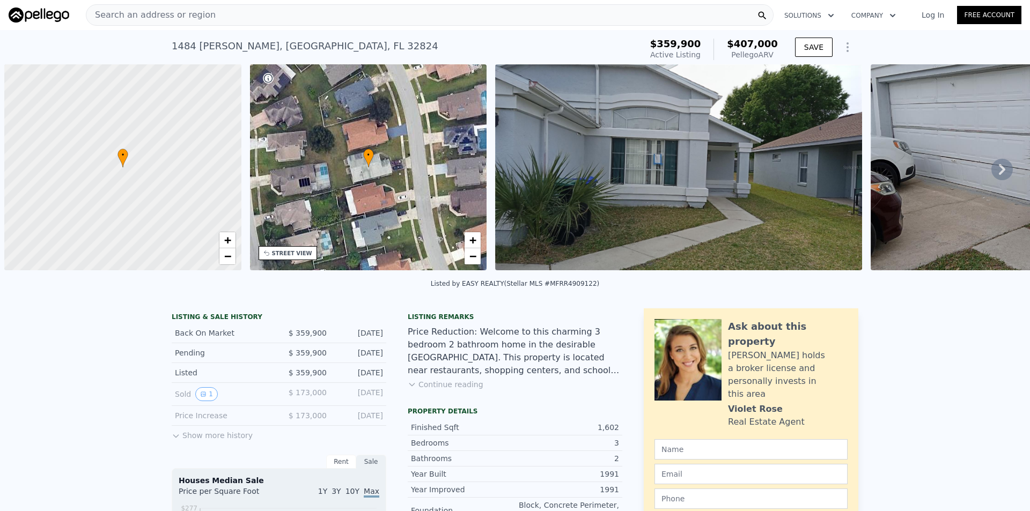
scroll to position [0, 4]
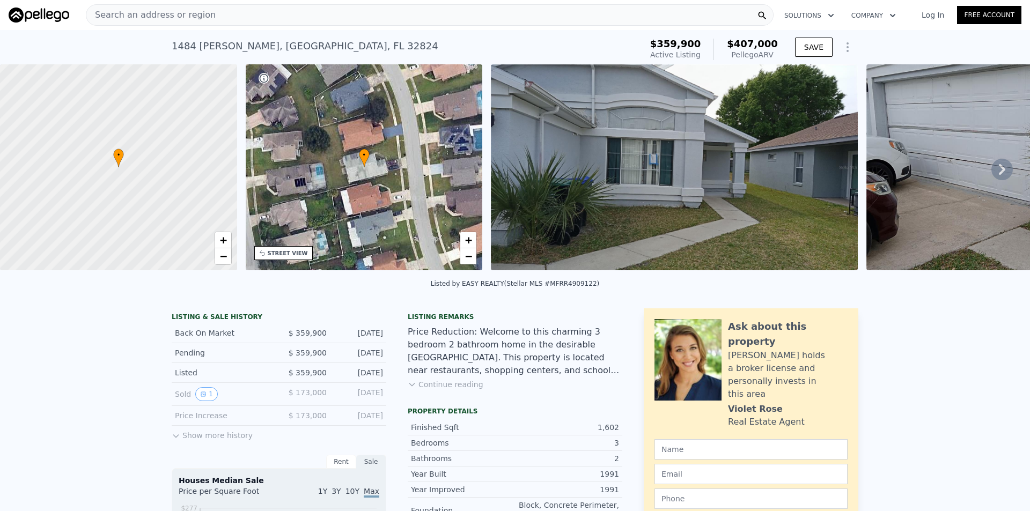
click at [308, 19] on div "Search an address or region" at bounding box center [430, 14] width 688 height 21
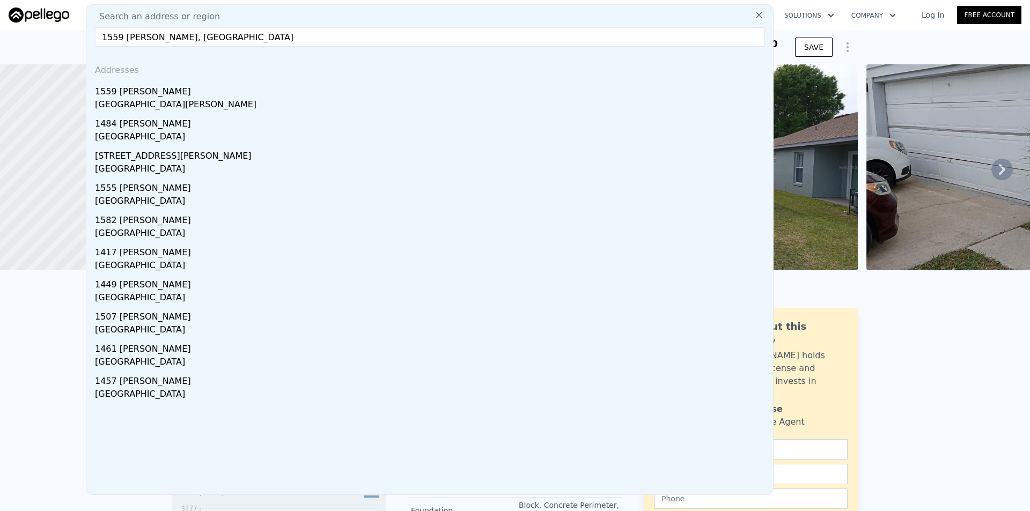
drag, startPoint x: 169, startPoint y: 38, endPoint x: 489, endPoint y: 38, distance: 320.3
click at [489, 38] on input "1559 Avleigh Cir, Orlando, FL 32824" at bounding box center [430, 36] width 670 height 19
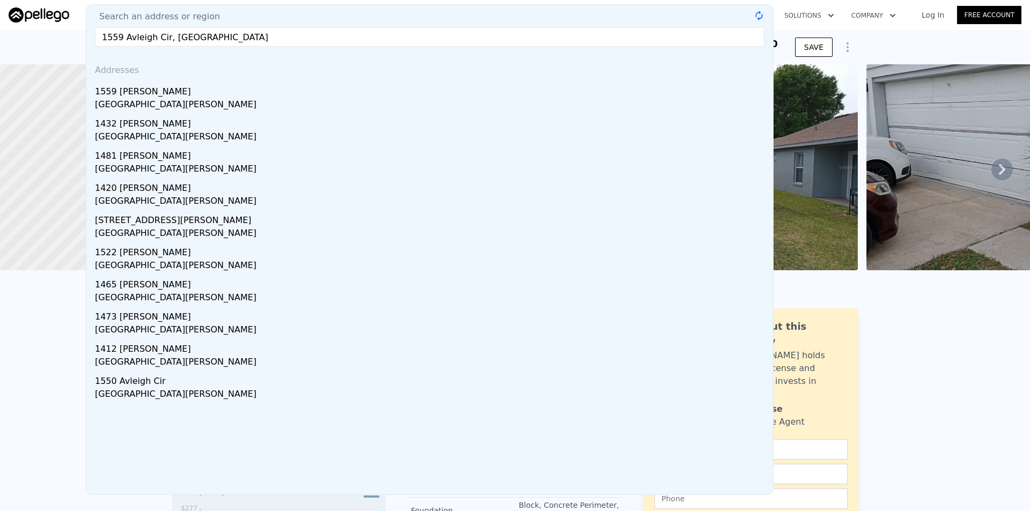
type input "1559 Avleigh Cir, orange county"
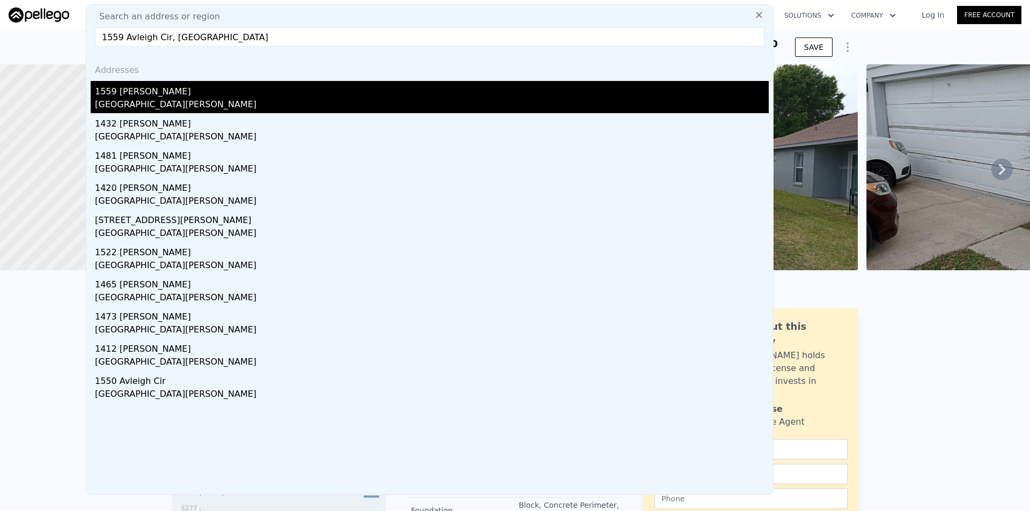
click at [193, 91] on div "1559 [PERSON_NAME]" at bounding box center [432, 89] width 674 height 17
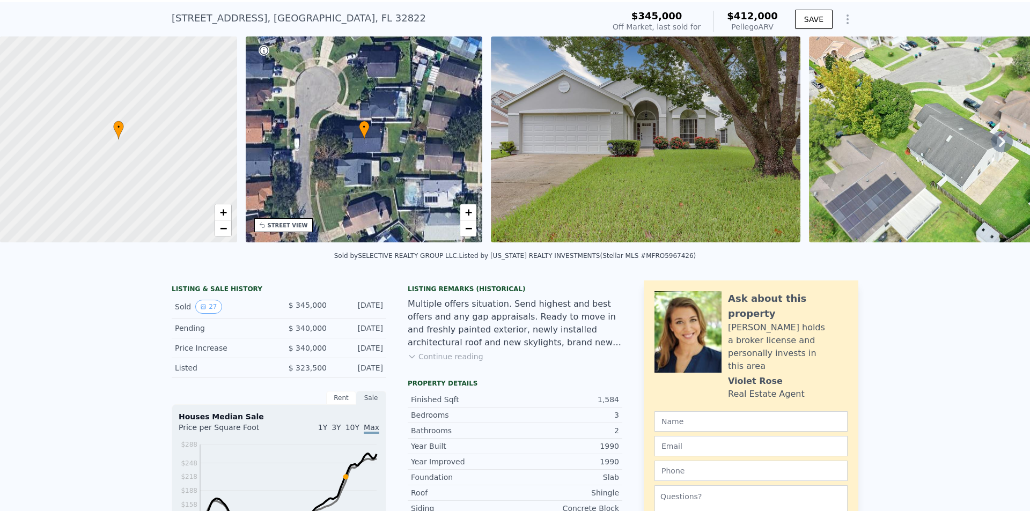
scroll to position [4, 0]
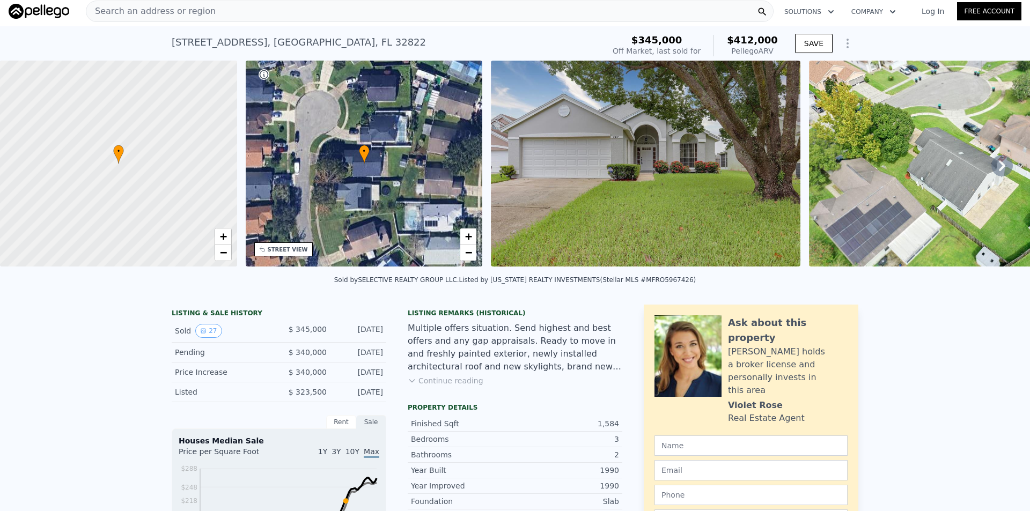
click at [334, 41] on div "[STREET_ADDRESS]" at bounding box center [299, 42] width 254 height 15
drag, startPoint x: 271, startPoint y: 19, endPoint x: 266, endPoint y: 14, distance: 7.2
click at [266, 14] on div "Search an address or region" at bounding box center [430, 11] width 688 height 21
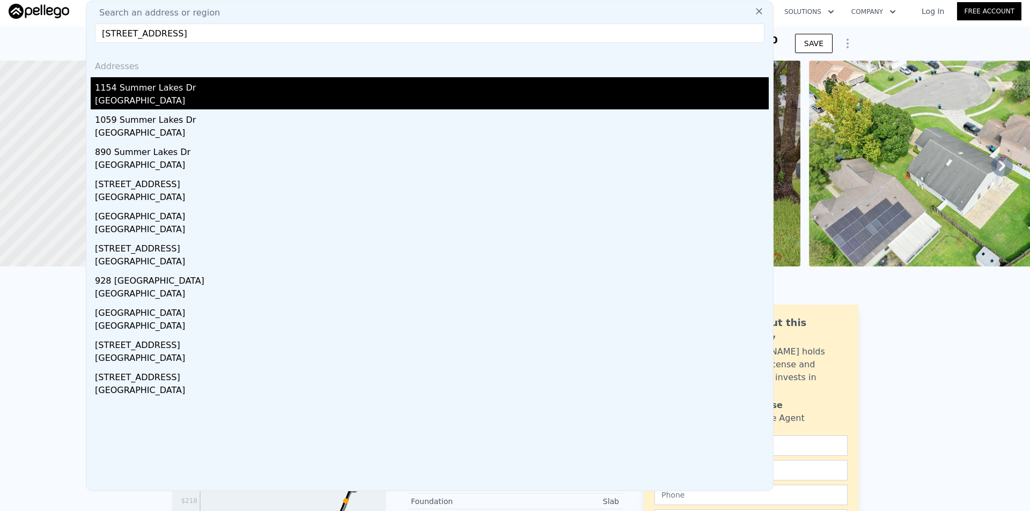
type input "[STREET_ADDRESS]"
click at [216, 102] on div "[GEOGRAPHIC_DATA]" at bounding box center [432, 101] width 674 height 15
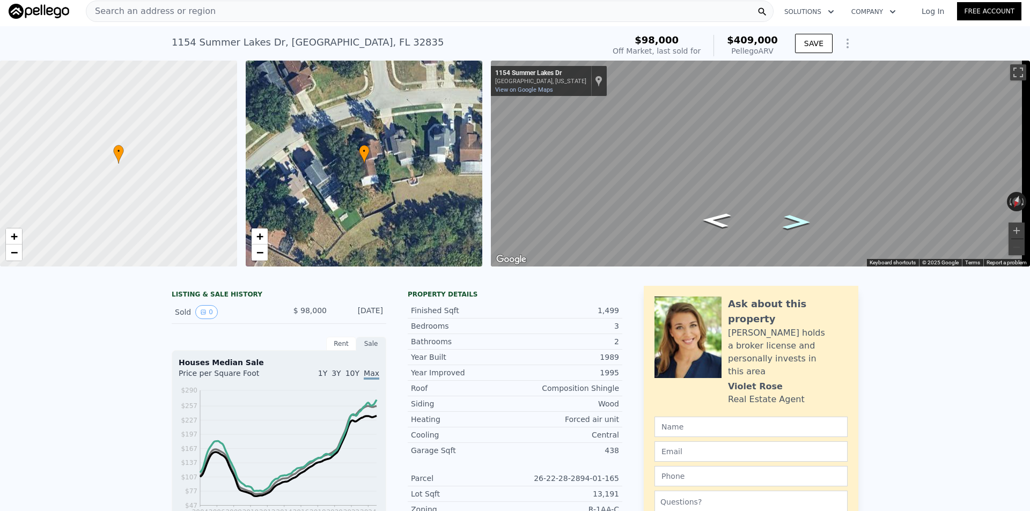
click at [797, 218] on icon "Go West, Summer Lakes Dr" at bounding box center [797, 221] width 52 height 21
type input "3"
type input "1193"
type input "1933"
type input "5471"
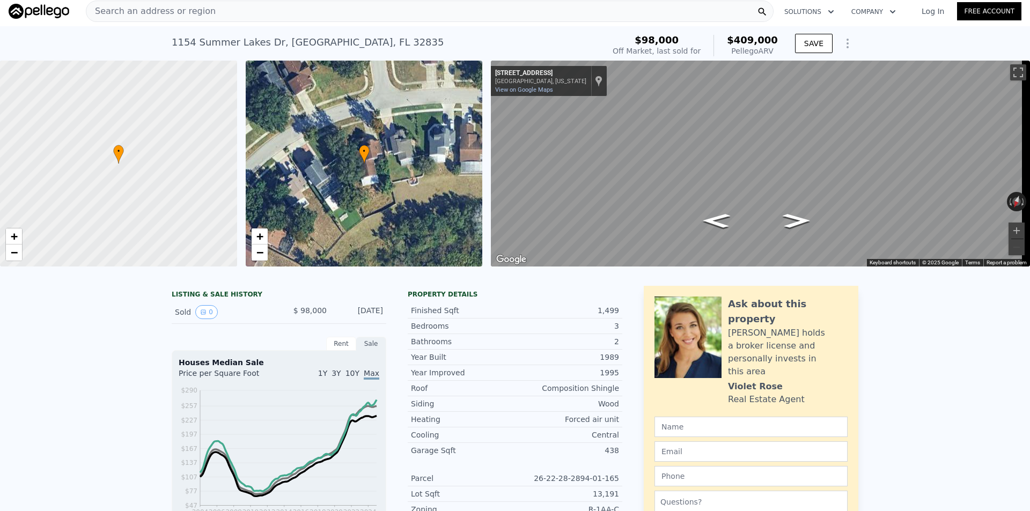
type input "11734"
type input "$ 412,000"
type input "$ 19,928"
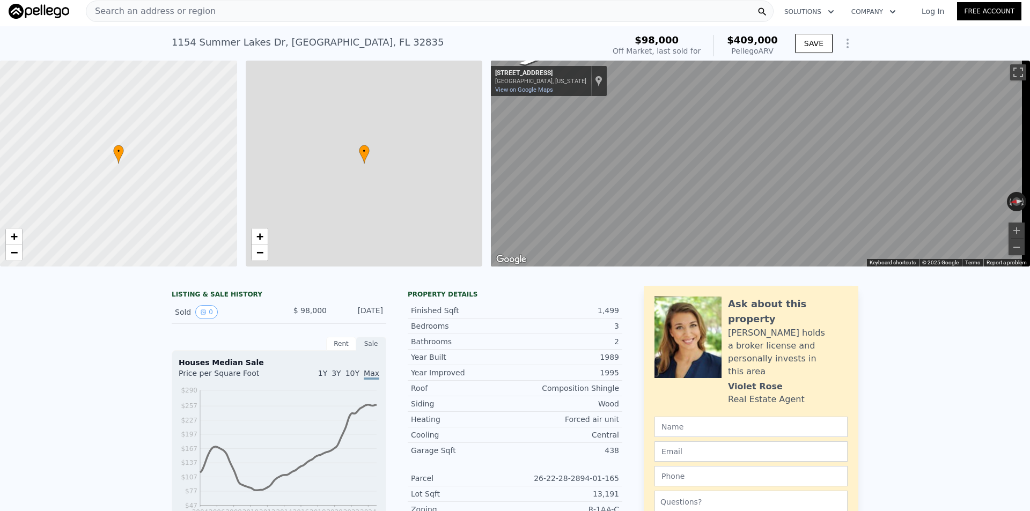
type input "2"
type input "1120"
type input "1744"
type input "7552"
type input "13200"
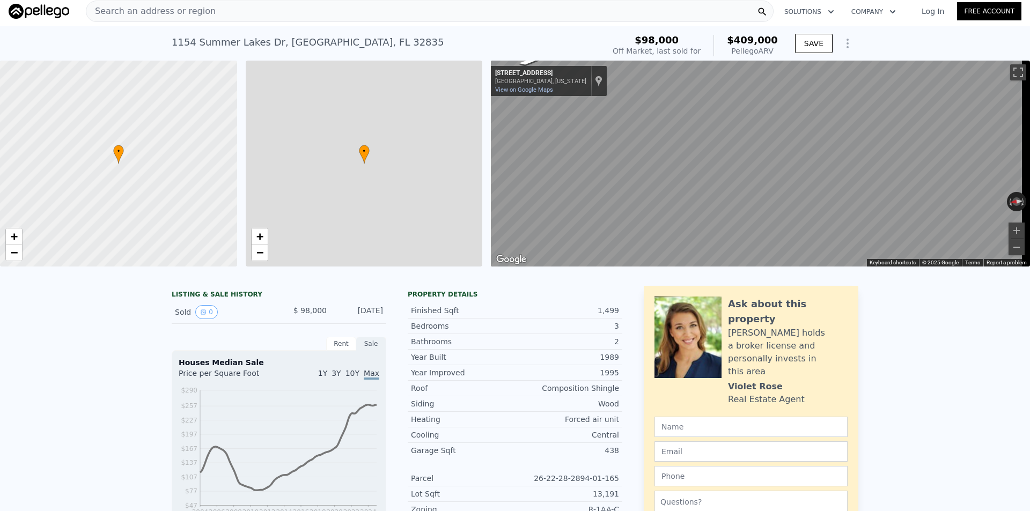
type input "$ 409,000"
type input "$ 277,967"
